Goal: Task Accomplishment & Management: Manage account settings

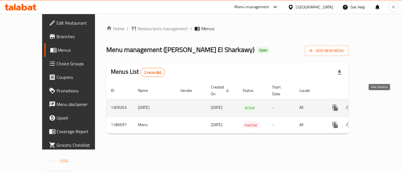
click at [379, 104] on icon "enhanced table" at bounding box center [375, 107] width 7 height 7
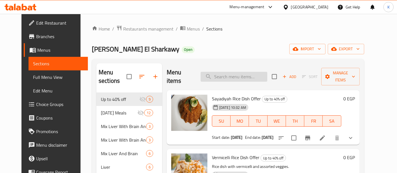
click at [242, 75] on input "search" at bounding box center [234, 77] width 67 height 10
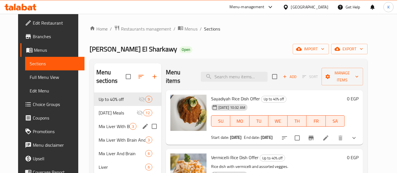
click at [113, 123] on span "Mix Liver With Brain And Shrimp And Fish Fillet" at bounding box center [114, 126] width 31 height 7
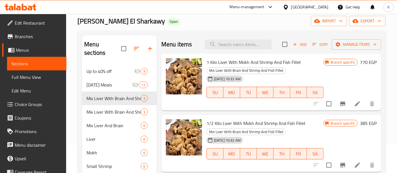
scroll to position [30, 0]
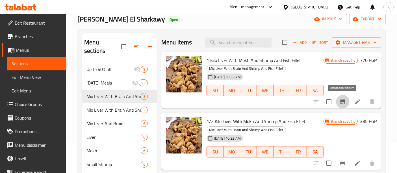
click at [344, 102] on icon "Branch-specific-item" at bounding box center [342, 101] width 5 height 5
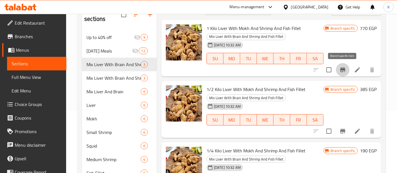
scroll to position [93, 0]
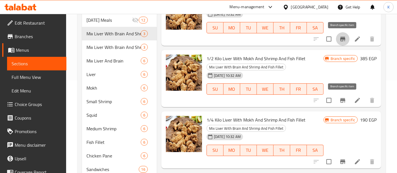
click at [339, 102] on button "Branch-specific-item" at bounding box center [343, 101] width 14 height 14
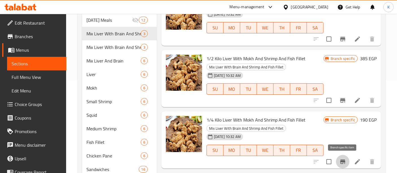
click at [343, 161] on icon "Branch-specific-item" at bounding box center [342, 161] width 5 height 5
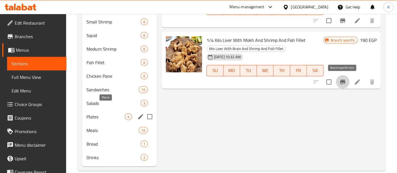
scroll to position [173, 0]
click at [97, 154] on span "Drinks" at bounding box center [105, 157] width 38 height 7
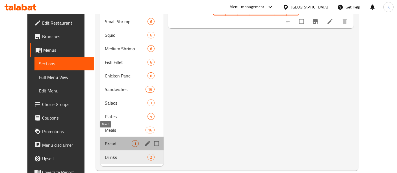
click at [105, 140] on span "Bread" at bounding box center [118, 143] width 27 height 7
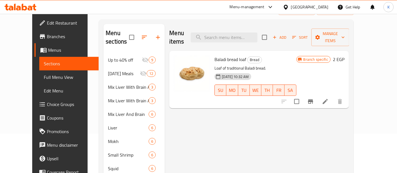
scroll to position [36, 0]
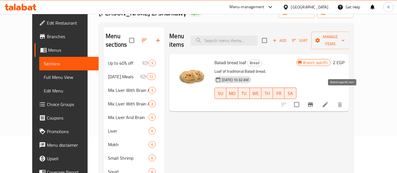
click at [314, 101] on icon "Branch-specific-item" at bounding box center [310, 104] width 7 height 7
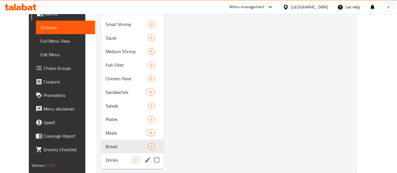
scroll to position [173, 0]
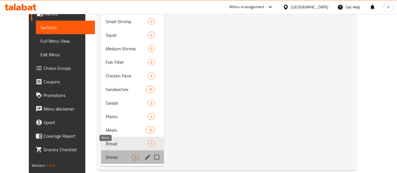
click at [107, 154] on span "Drinks" at bounding box center [119, 157] width 26 height 7
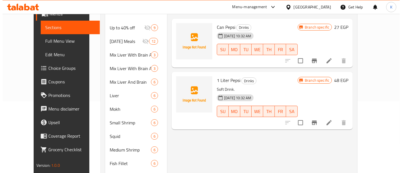
scroll to position [47, 0]
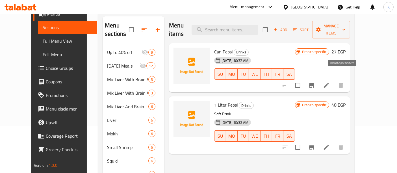
click at [315, 82] on icon "Branch-specific-item" at bounding box center [311, 85] width 7 height 7
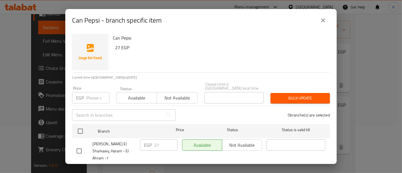
scroll to position [4, 0]
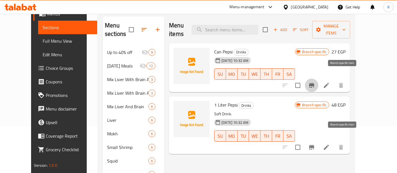
click at [315, 144] on icon "Branch-specific-item" at bounding box center [311, 147] width 7 height 7
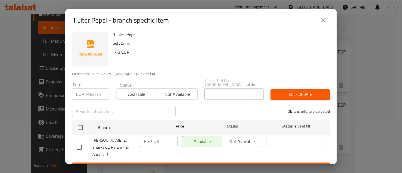
click at [350, 122] on div "1 Liter Pepsi - branch specific item 1 Liter Pepsi Soft Drink. 48 EGP Current t…" at bounding box center [201, 86] width 402 height 173
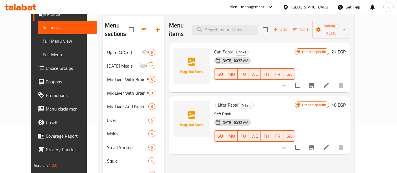
click at [366, 92] on div "Home / Restaurants management / Menus / Sections [PERSON_NAME] El Sharkawy Open…" at bounding box center [226, 137] width 279 height 341
